Goal: Task Accomplishment & Management: Manage account settings

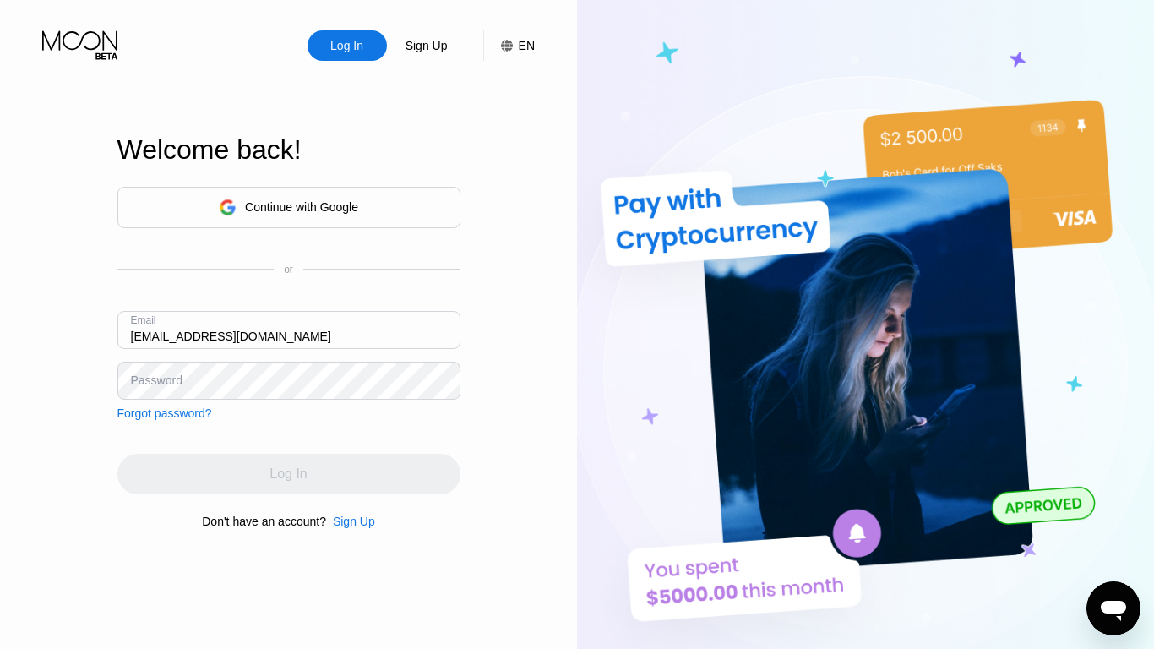
type input "[EMAIL_ADDRESS][DOMAIN_NAME]"
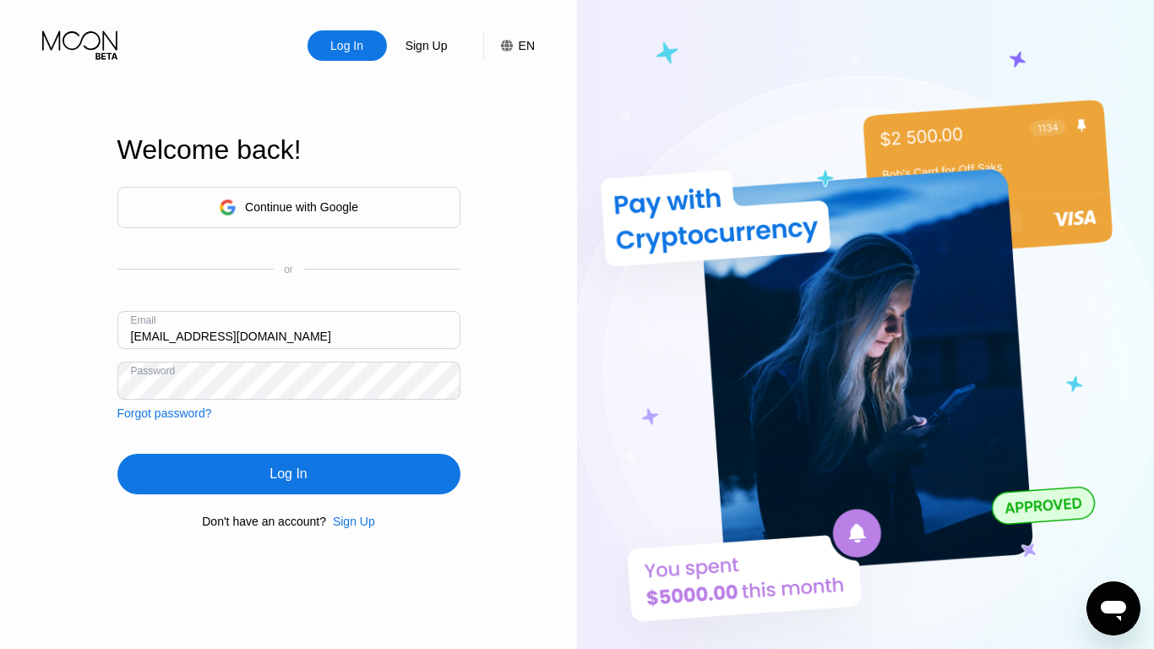
click at [288, 477] on div "Log In" at bounding box center [288, 474] width 37 height 17
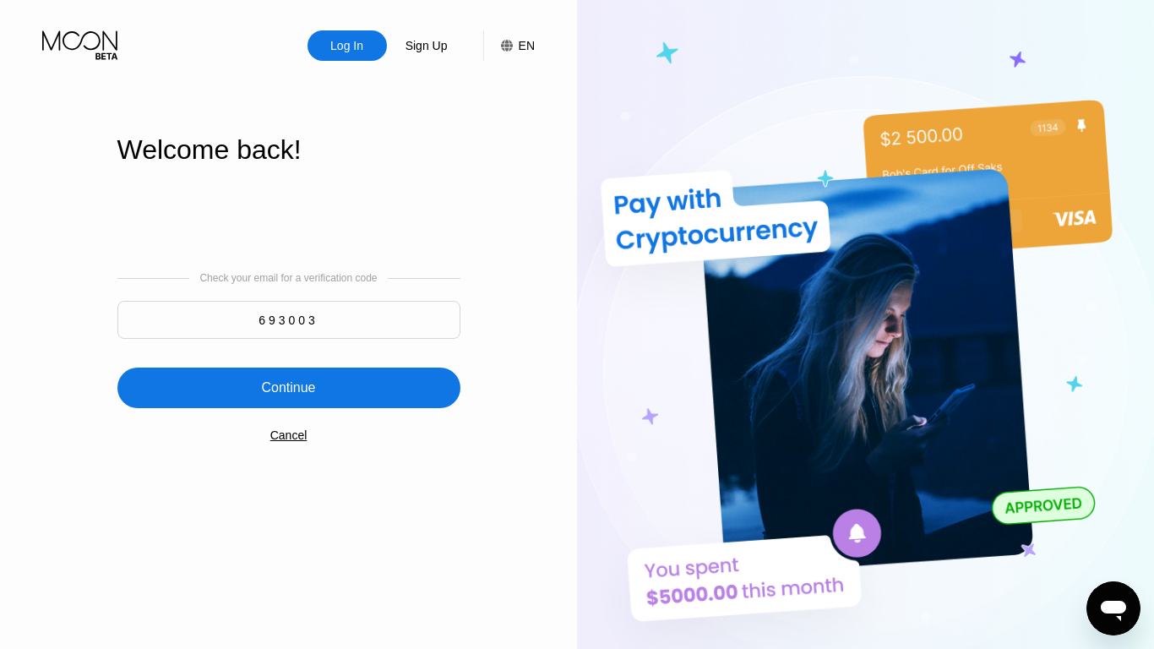
type input "693003"
click at [288, 390] on div "Continue" at bounding box center [288, 387] width 54 height 17
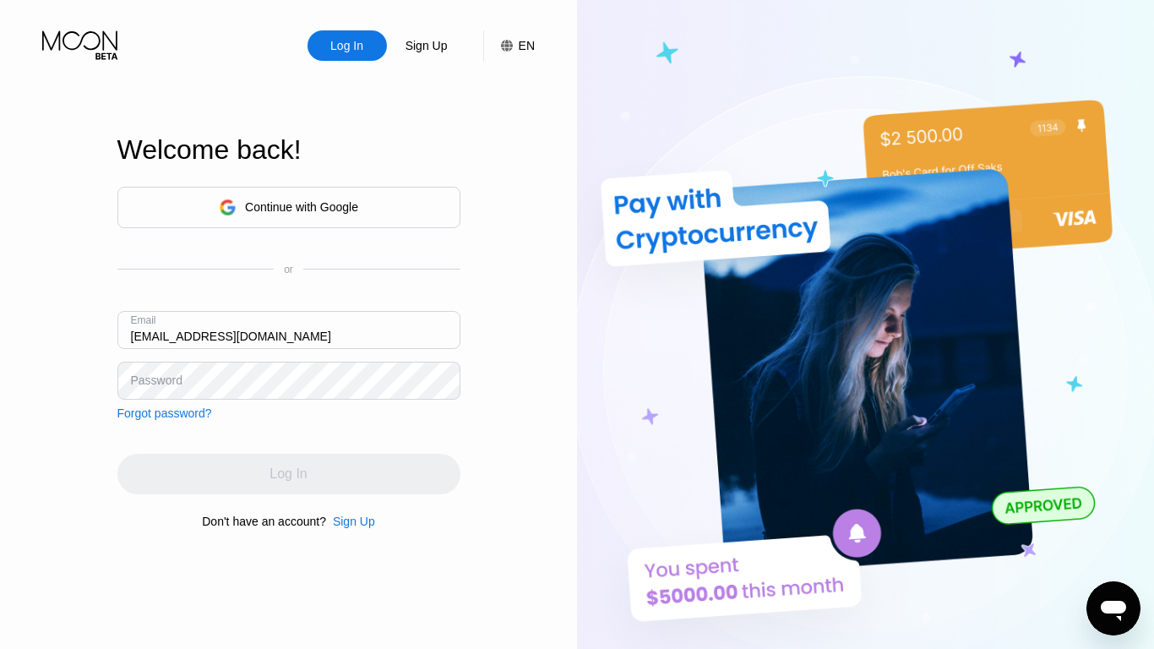
type input "eileennaylor1914@europeanizymail.com"
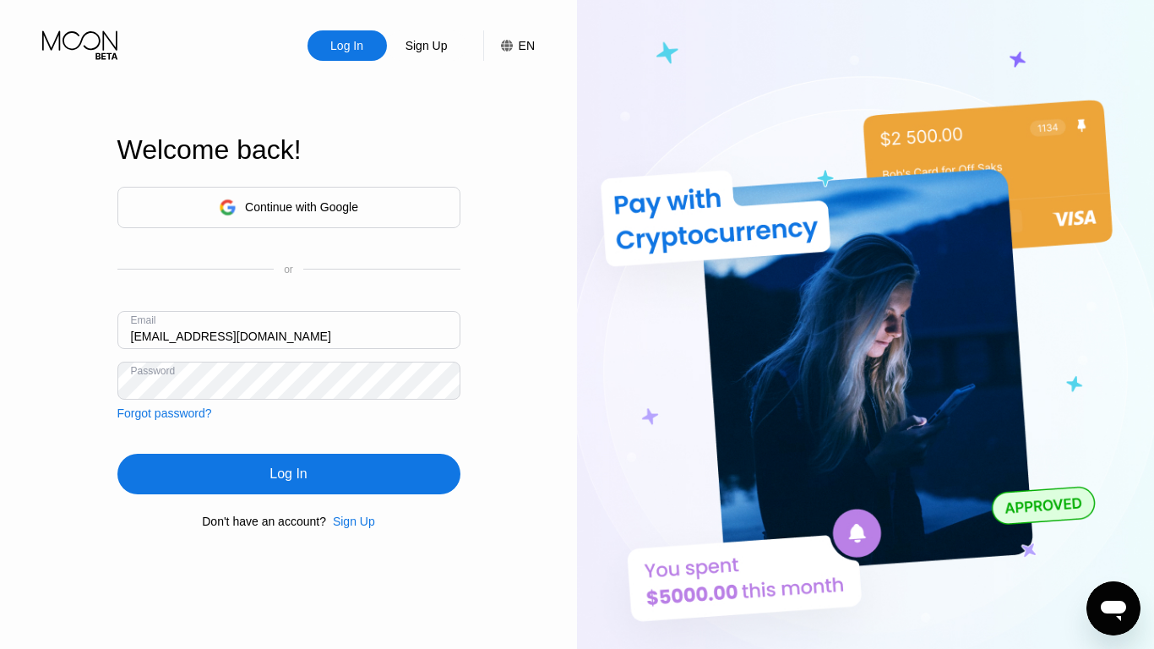
click at [288, 477] on div "Log In" at bounding box center [288, 474] width 37 height 17
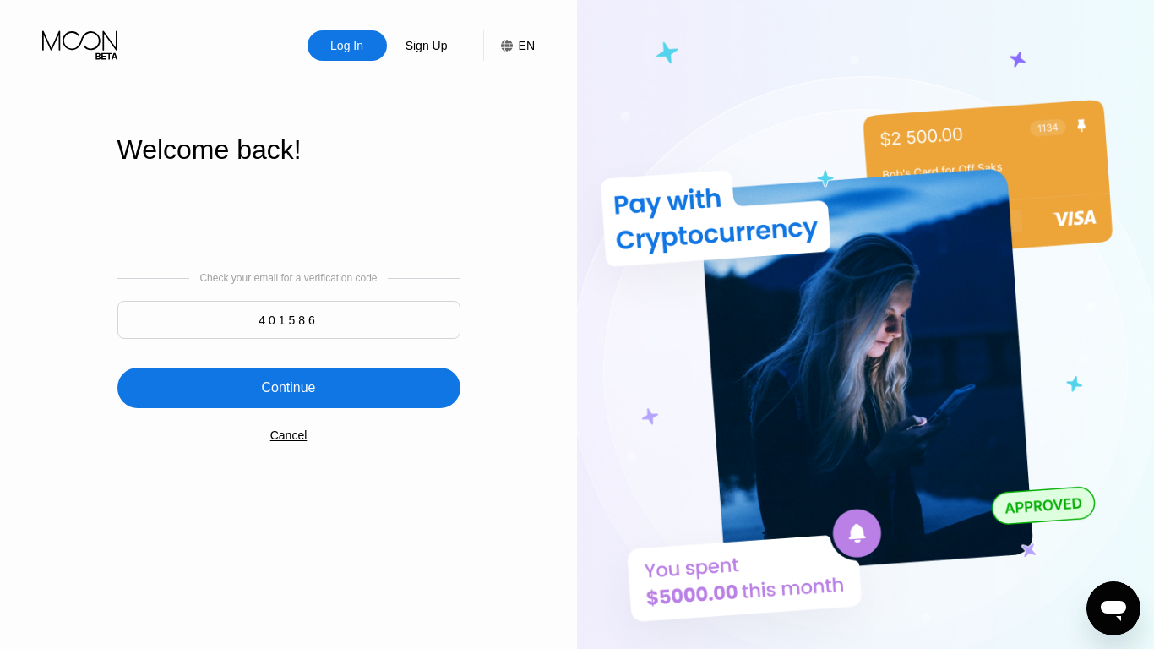
type input "401586"
click at [288, 390] on div "Continue" at bounding box center [288, 387] width 54 height 17
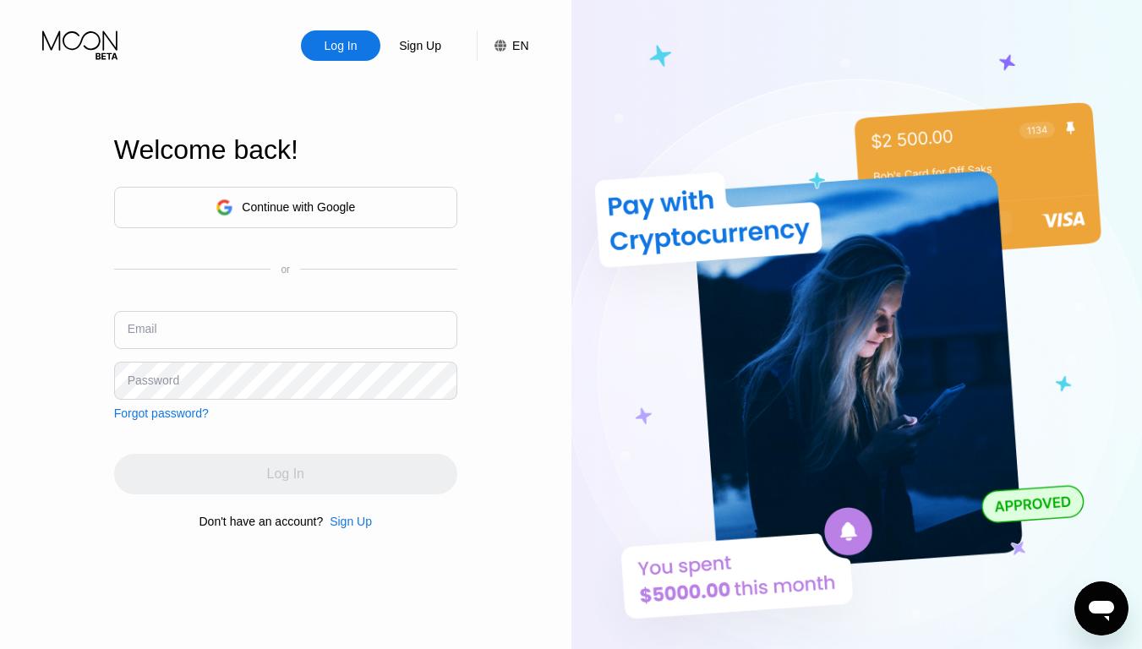
click at [215, 321] on input "text" at bounding box center [285, 330] width 343 height 38
paste input "eileennaylor1914@europeanizymail.com"
type input "eileennaylor1914@europeanizymail.com"
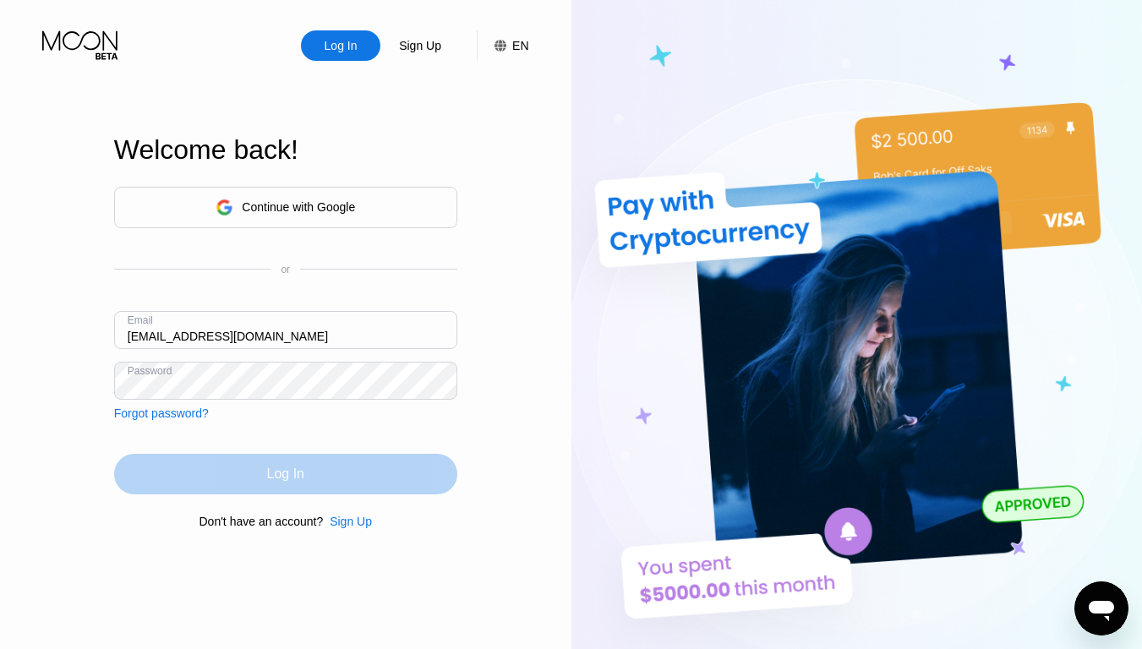
click at [290, 469] on div "Log In" at bounding box center [285, 474] width 37 height 17
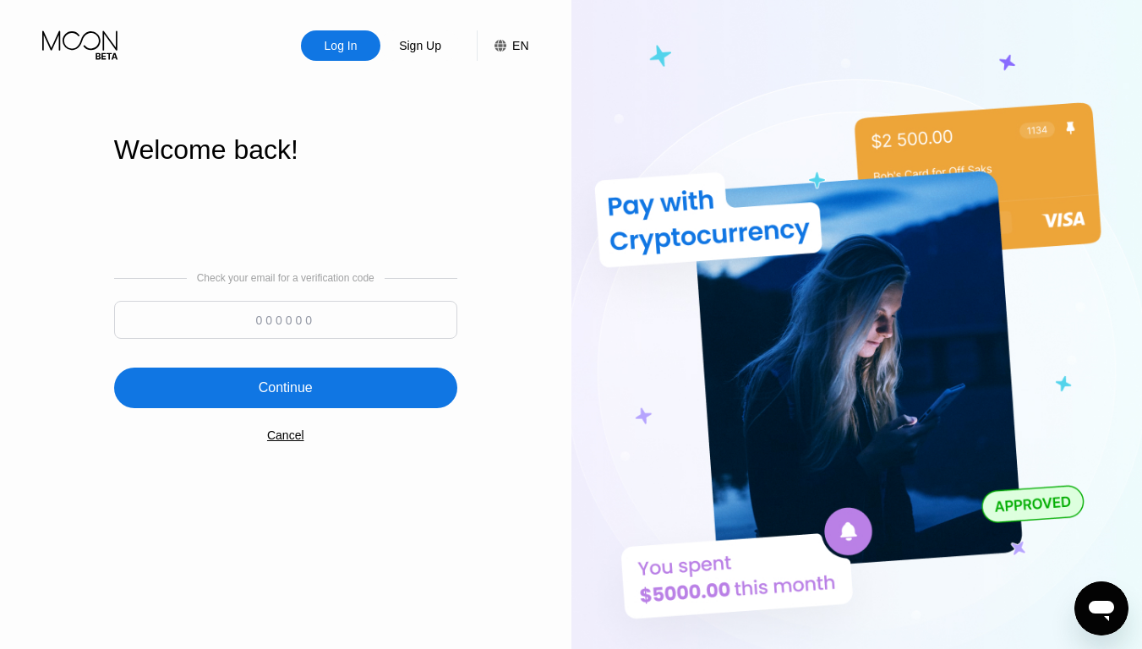
click at [358, 322] on input at bounding box center [285, 320] width 343 height 38
paste input "380559"
type input "380559"
click at [362, 402] on div "Continue" at bounding box center [285, 388] width 343 height 41
